Goal: Check status: Check status

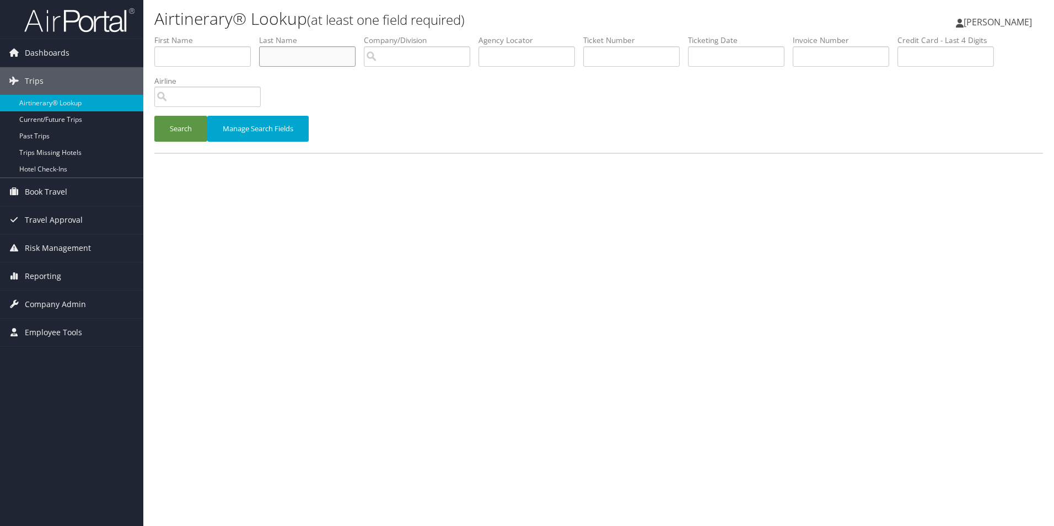
click at [326, 53] on input "text" at bounding box center [307, 56] width 96 height 20
type input "fecher"
click at [154, 116] on button "Search" at bounding box center [180, 129] width 53 height 26
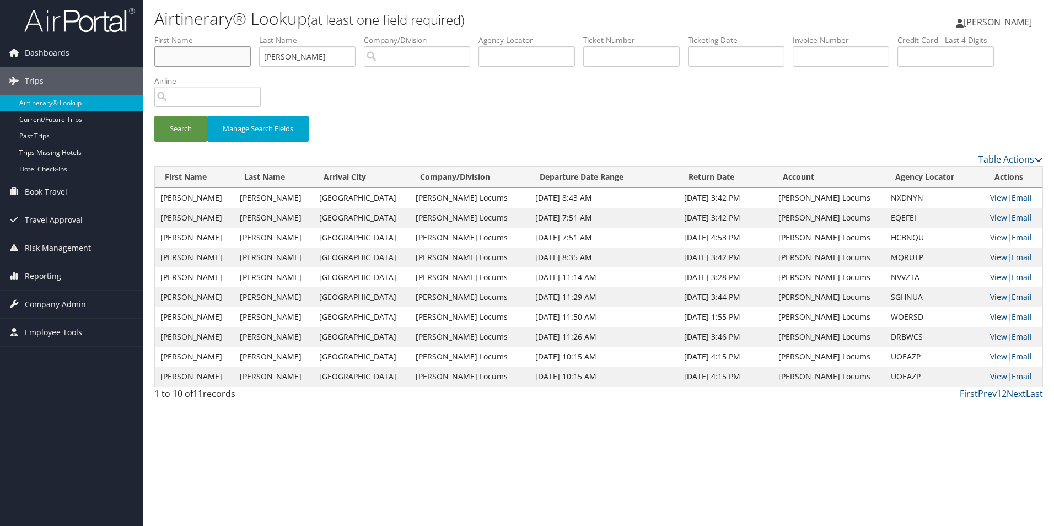
click at [230, 57] on input "text" at bounding box center [202, 56] width 96 height 20
click at [990, 200] on link "View" at bounding box center [998, 197] width 17 height 10
click at [995, 219] on link "View" at bounding box center [998, 217] width 17 height 10
click at [992, 196] on link "View" at bounding box center [998, 197] width 17 height 10
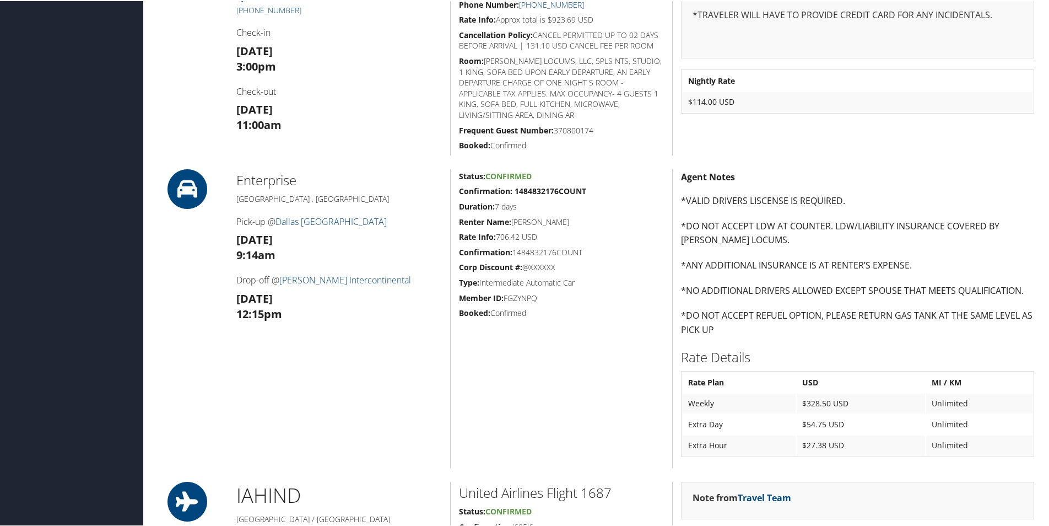
scroll to position [551, 0]
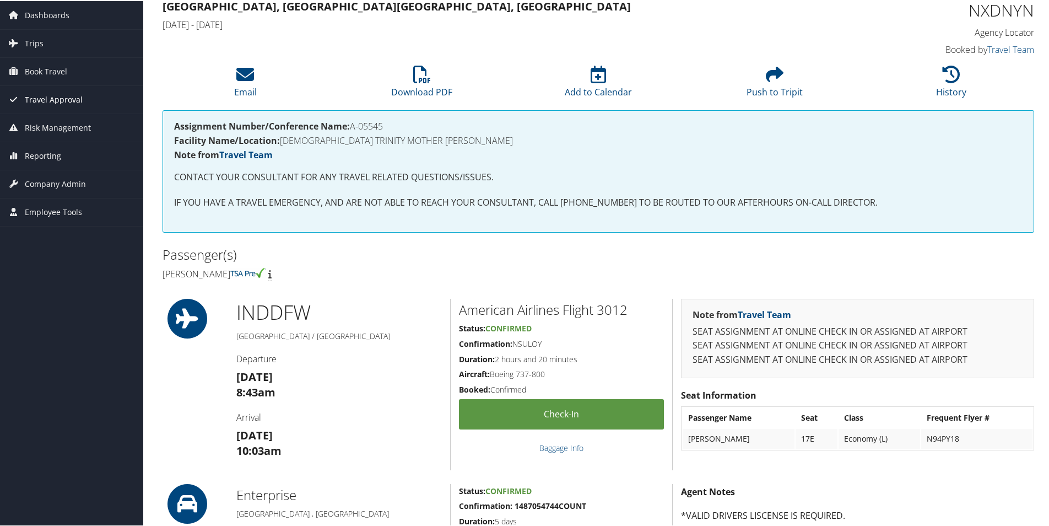
scroll to position [55, 0]
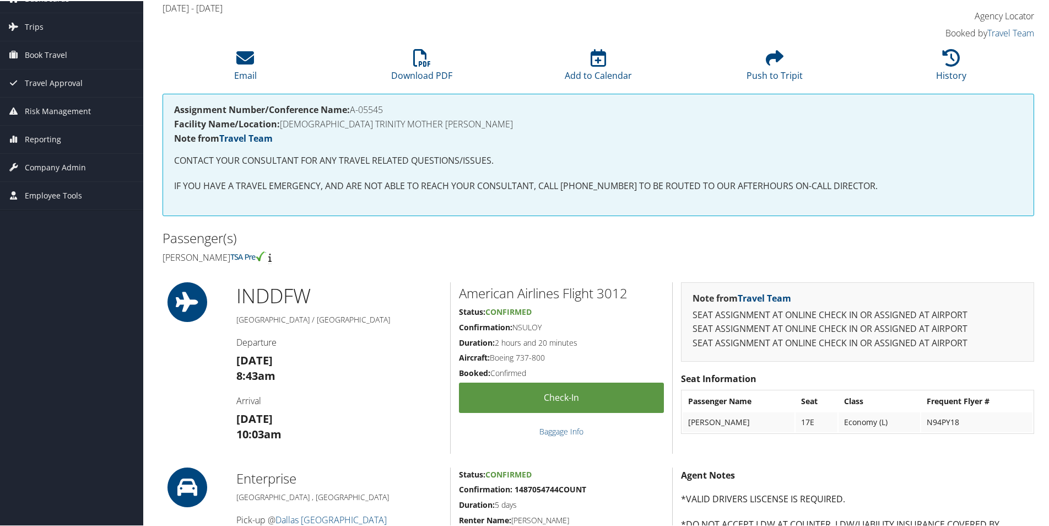
click at [635, 7] on h4 "[DATE] - [DATE]" at bounding box center [488, 7] width 650 height 12
